Goal: Transaction & Acquisition: Purchase product/service

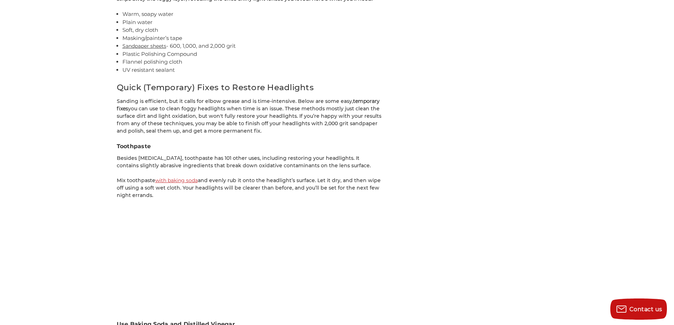
scroll to position [2029, 0]
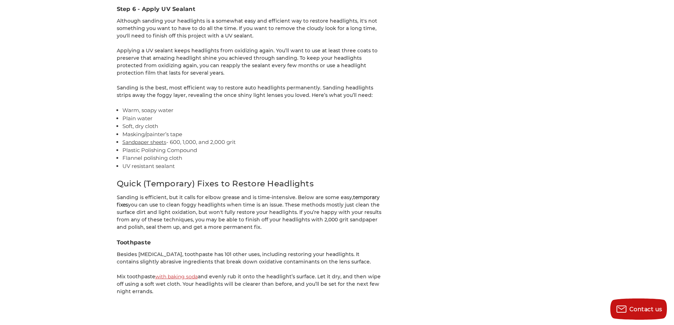
click at [130, 139] on link "Sandpaper sheets" at bounding box center [144, 142] width 44 height 6
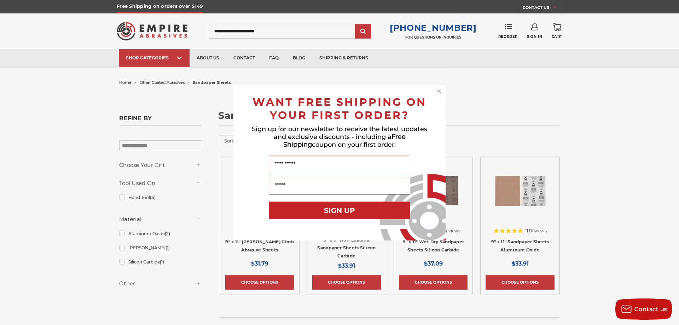
click at [24, 91] on div "Close dialog WANT FREE SHIPPING ON YOUR FIRST ORDER? Sign up for our newsletter…" at bounding box center [339, 162] width 679 height 325
click at [438, 92] on circle "Close dialog" at bounding box center [439, 91] width 7 height 7
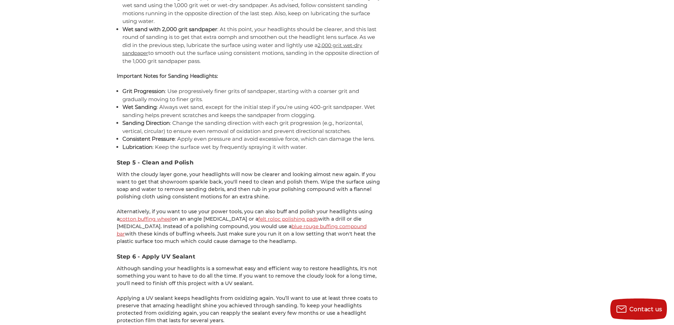
scroll to position [1675, 0]
